Goal: Find specific page/section

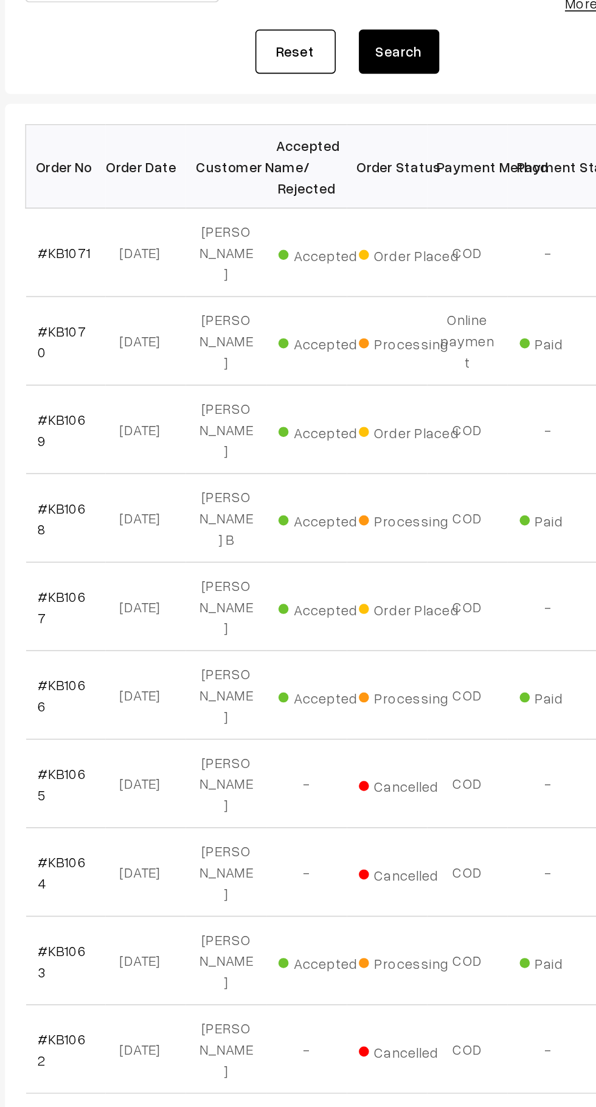
click at [214, 325] on link "#KB1071" at bounding box center [206, 329] width 32 height 10
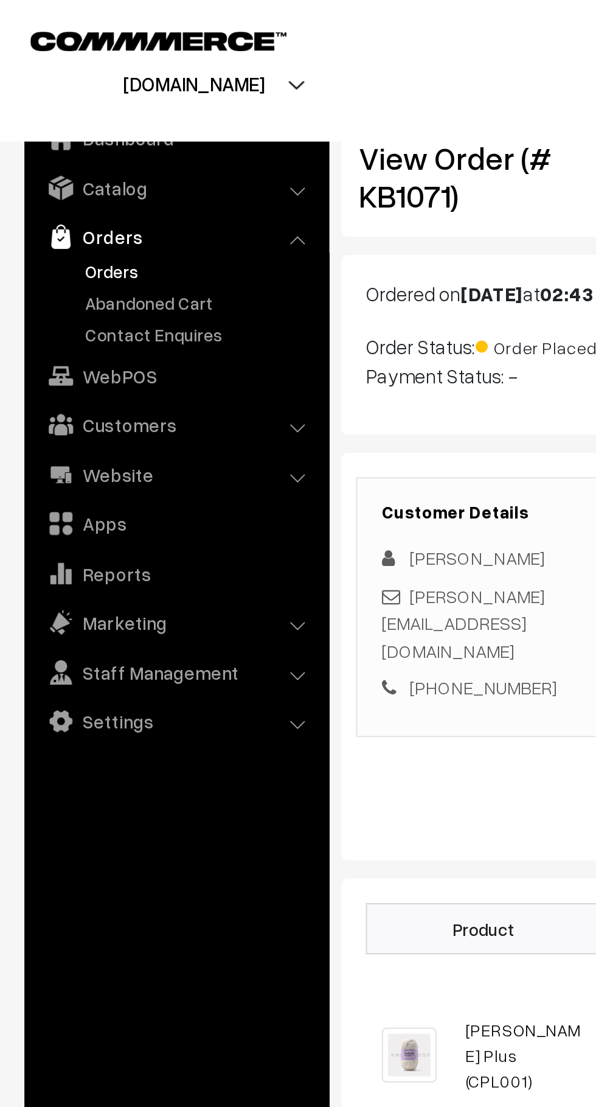
click at [99, 150] on link "Abandoned Cart" at bounding box center [100, 151] width 120 height 13
